Goal: Task Accomplishment & Management: Use online tool/utility

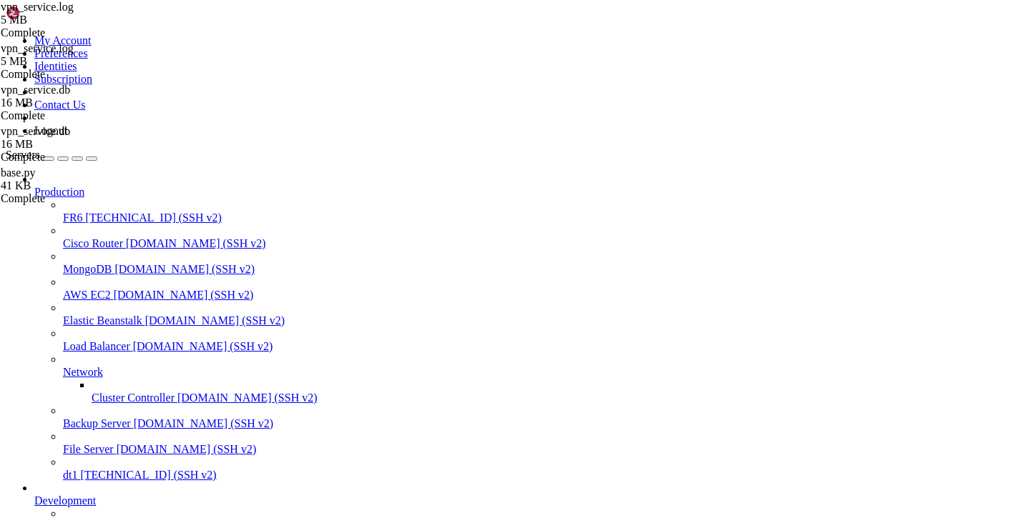
scroll to position [0, 9]
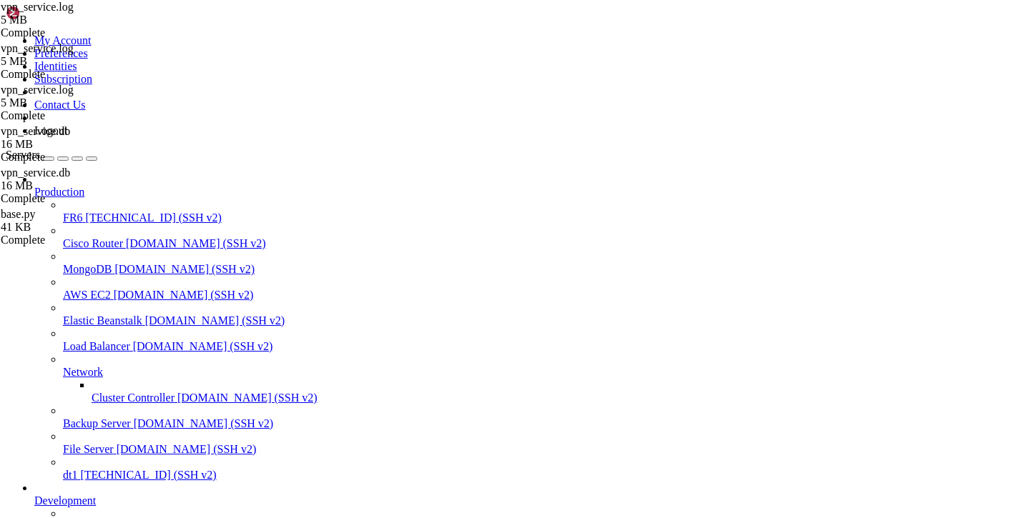
drag, startPoint x: 231, startPoint y: 89, endPoint x: 771, endPoint y: 224, distance: 557.3
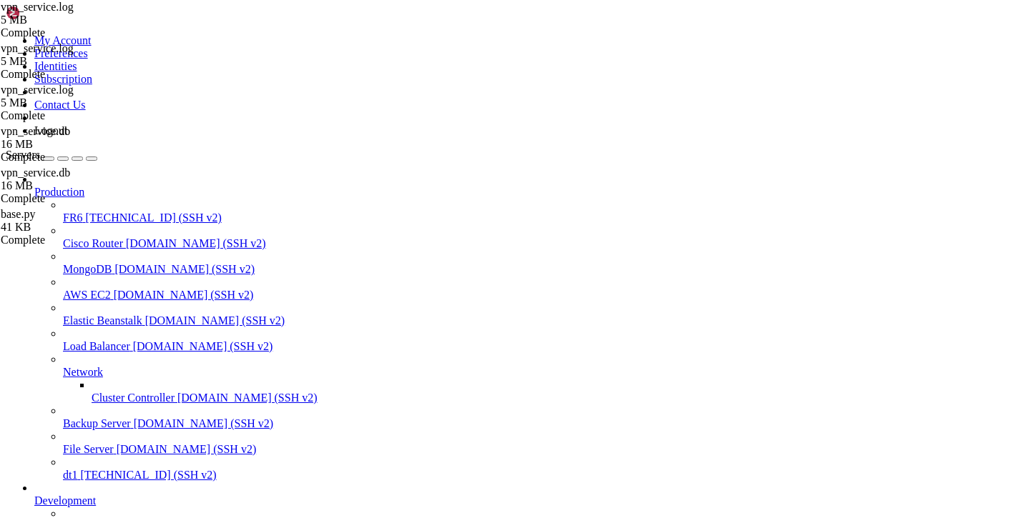
drag, startPoint x: 707, startPoint y: 277, endPoint x: 158, endPoint y: 82, distance: 582.8
type textarea "[DATE] 13:05:11,422 - payments.base - INFO - Создан платеж 304267c7-000f-5001-8…"
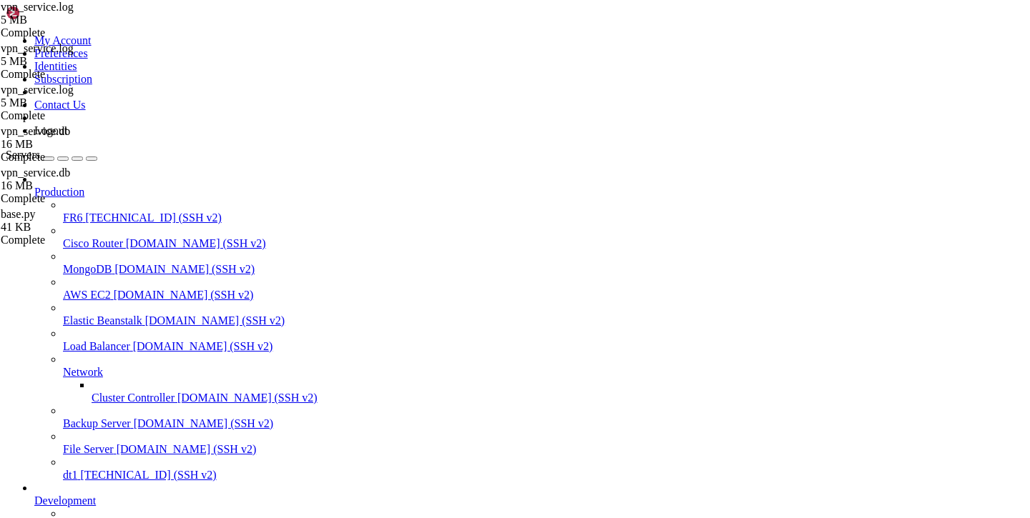
type input "/var/service/vpn-no-yk"
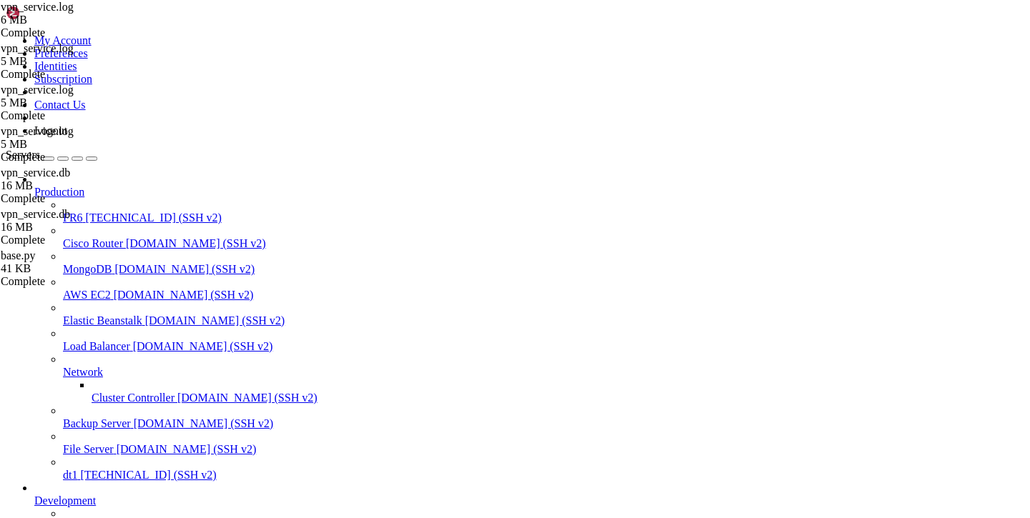
type textarea "[DATE] 13:33:27,683 - api.payments - WARNING - Webhook заблокирован для пользов…"
